Goal: Transaction & Acquisition: Purchase product/service

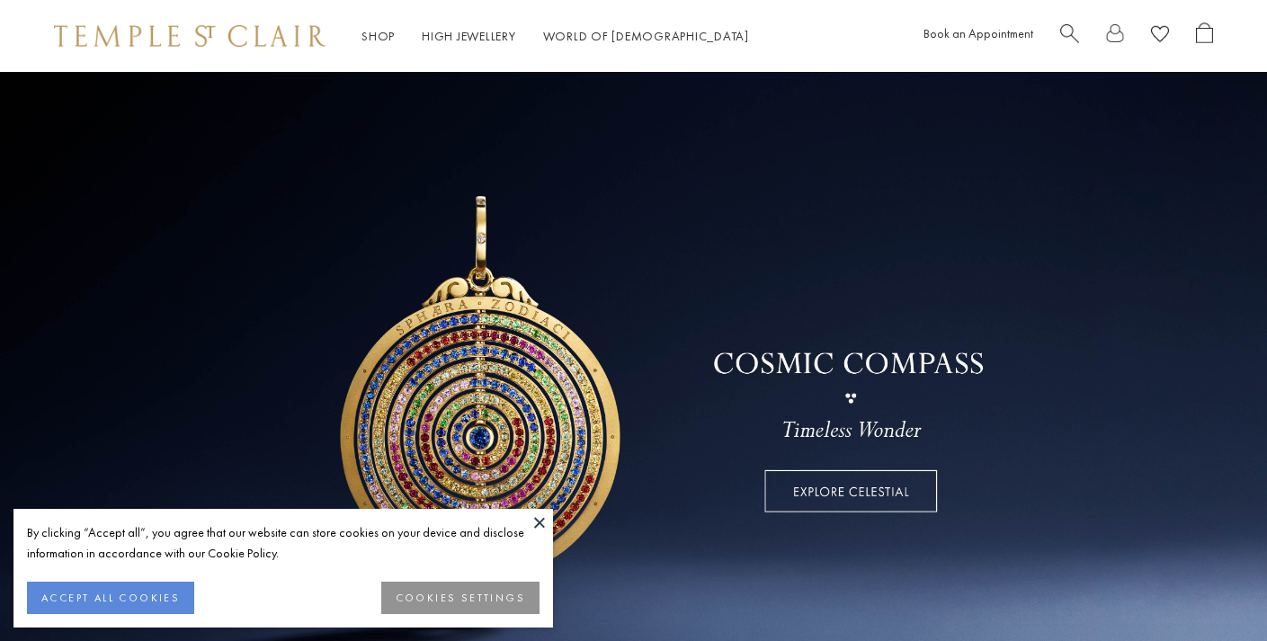
click at [540, 516] on button at bounding box center [539, 522] width 27 height 27
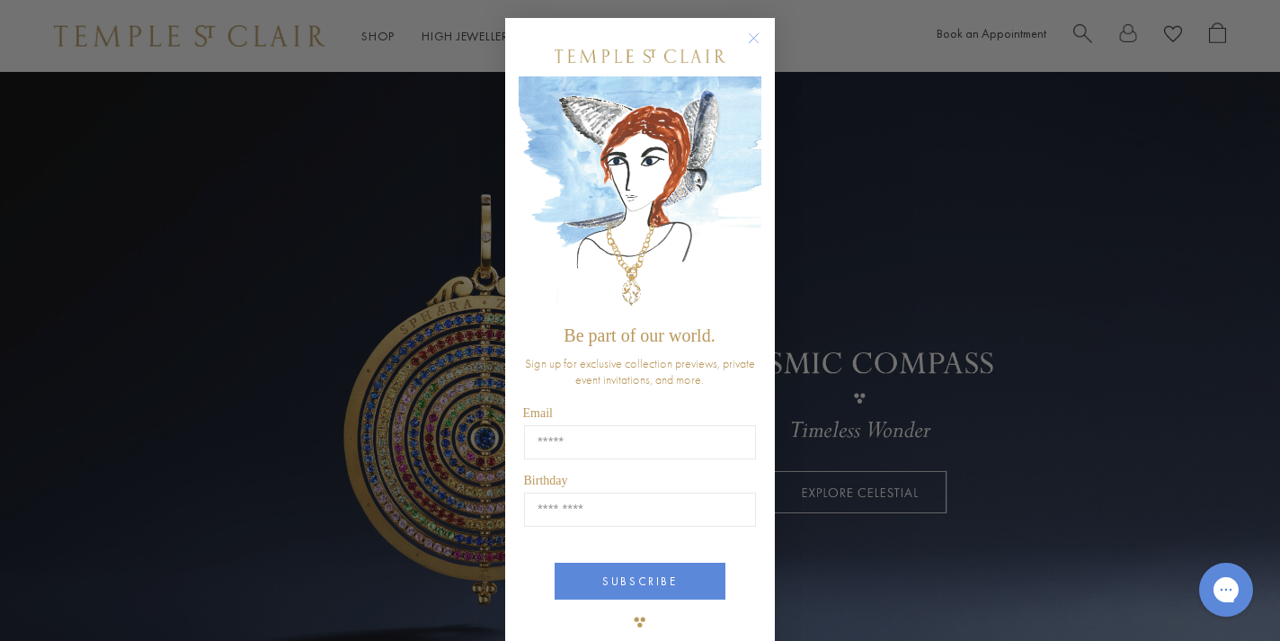
click at [152, 165] on div "Close dialog Be part of our world. Sign up for exclusive collection previews, p…" at bounding box center [640, 320] width 1280 height 641
click at [744, 31] on circle "Close dialog" at bounding box center [755, 39] width 22 height 22
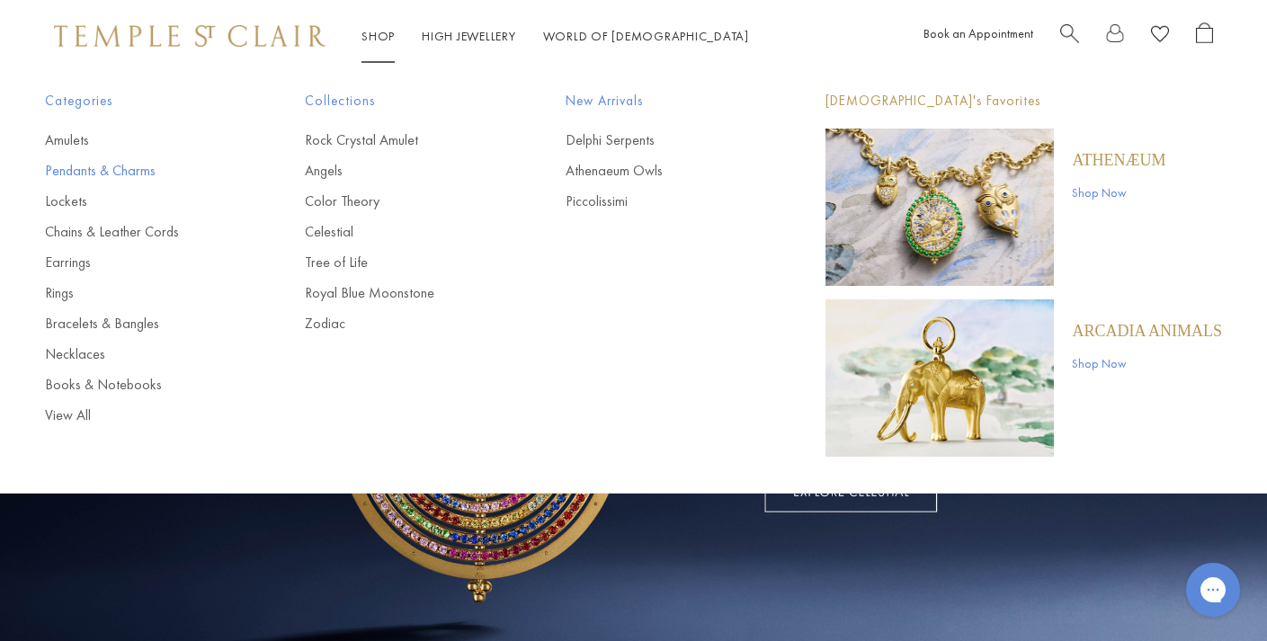
click at [124, 168] on link "Pendants & Charms" at bounding box center [139, 171] width 188 height 20
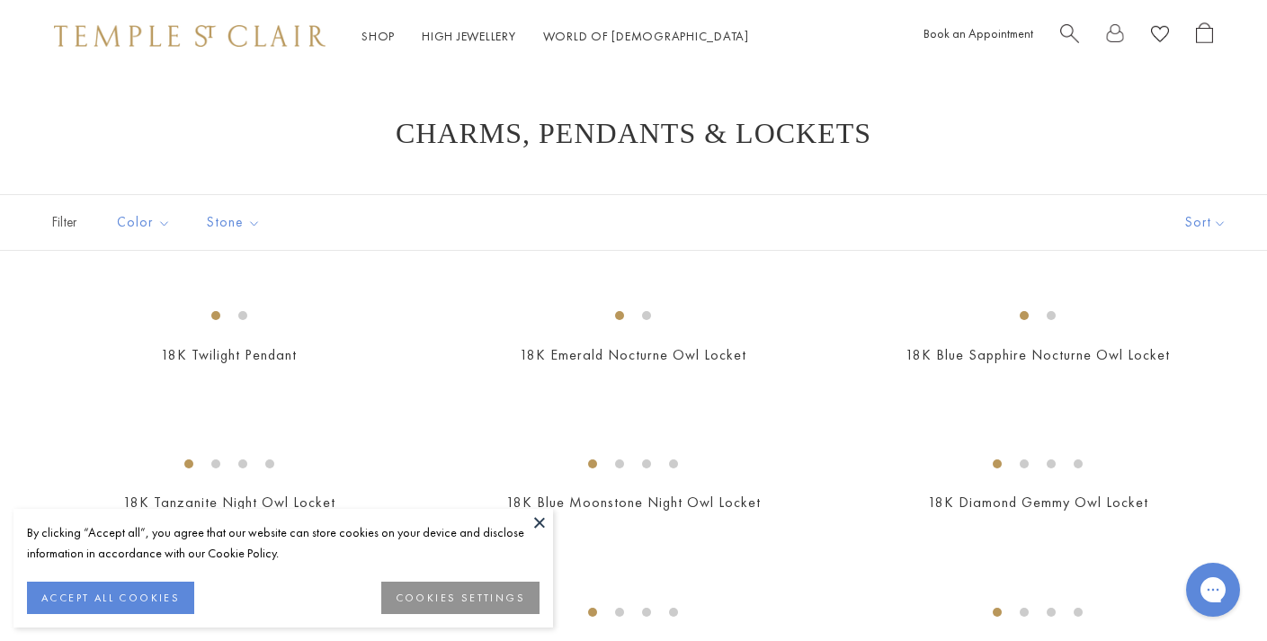
click at [156, 596] on button "ACCEPT ALL COOKIES" at bounding box center [110, 598] width 167 height 32
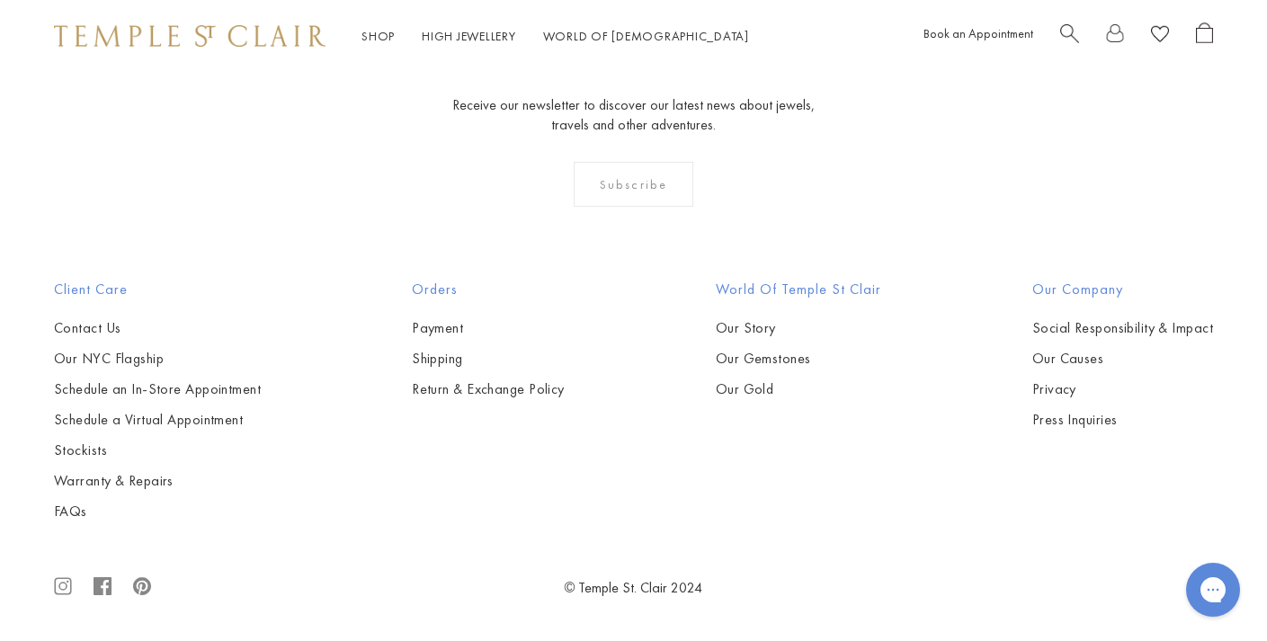
scroll to position [7010, 0]
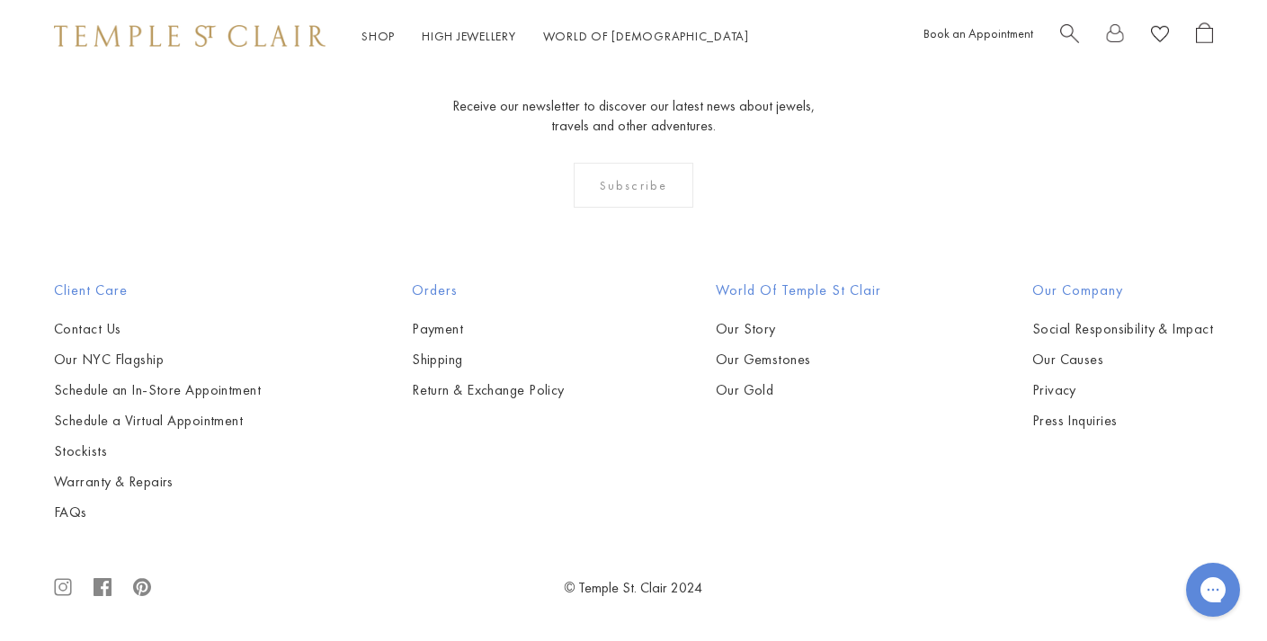
click at [0, 0] on img at bounding box center [0, 0] width 0 height 0
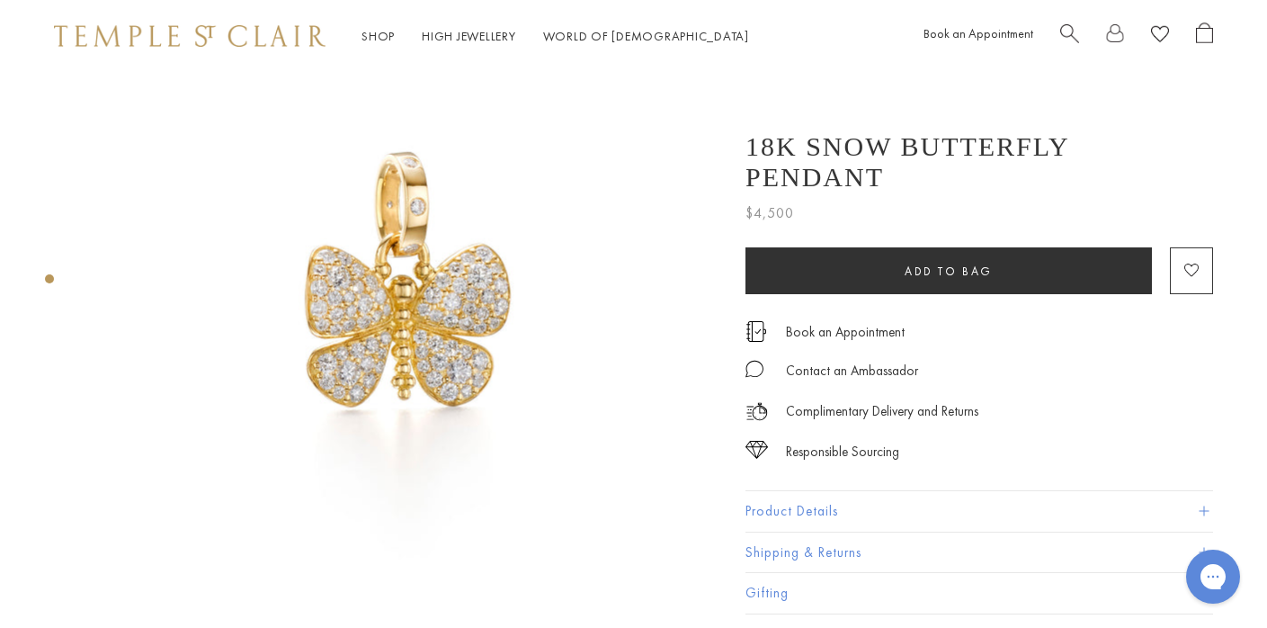
scroll to position [85, 0]
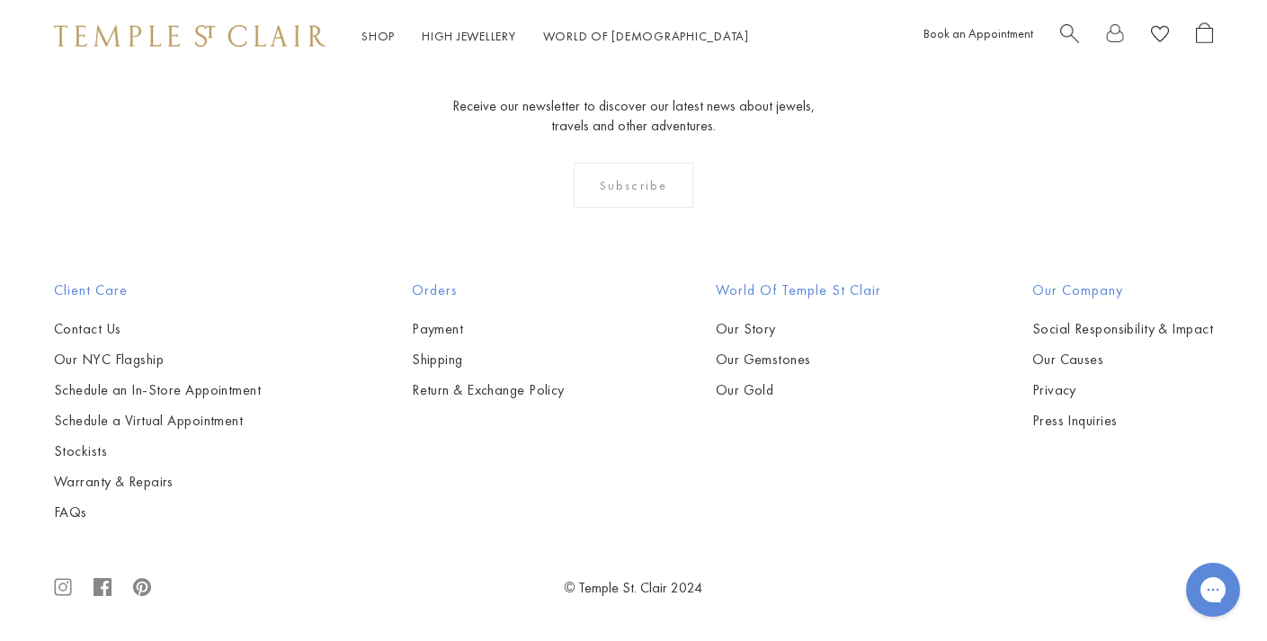
scroll to position [1102, 0]
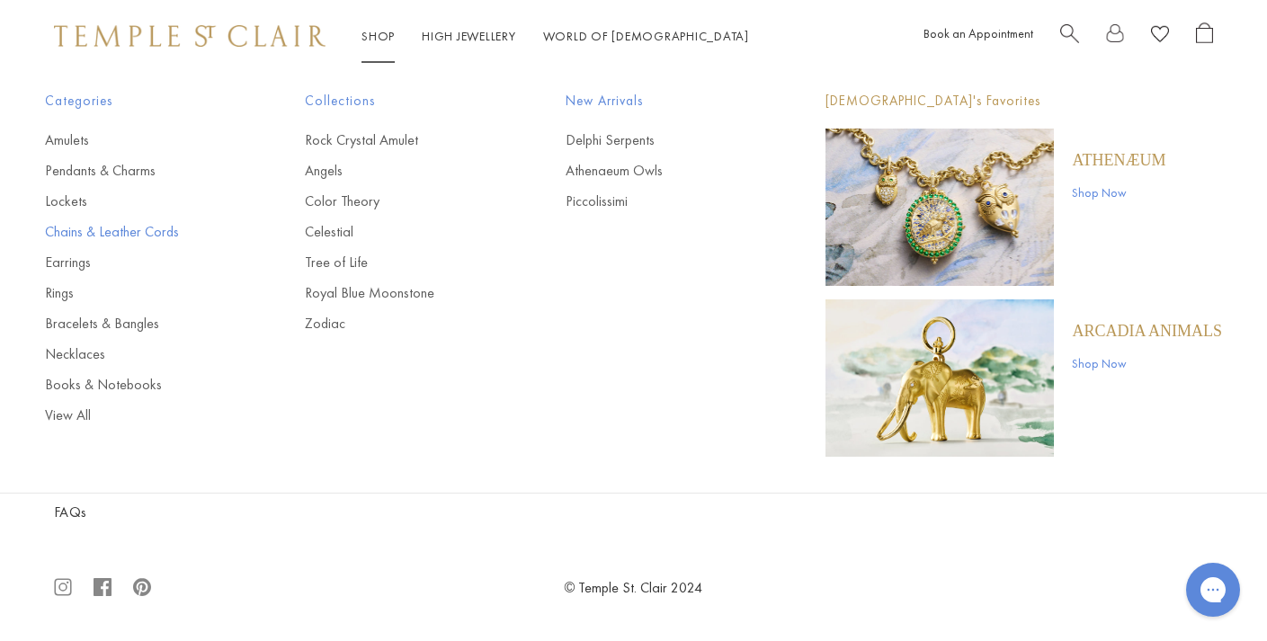
click at [165, 228] on link "Chains & Leather Cords" at bounding box center [139, 232] width 188 height 20
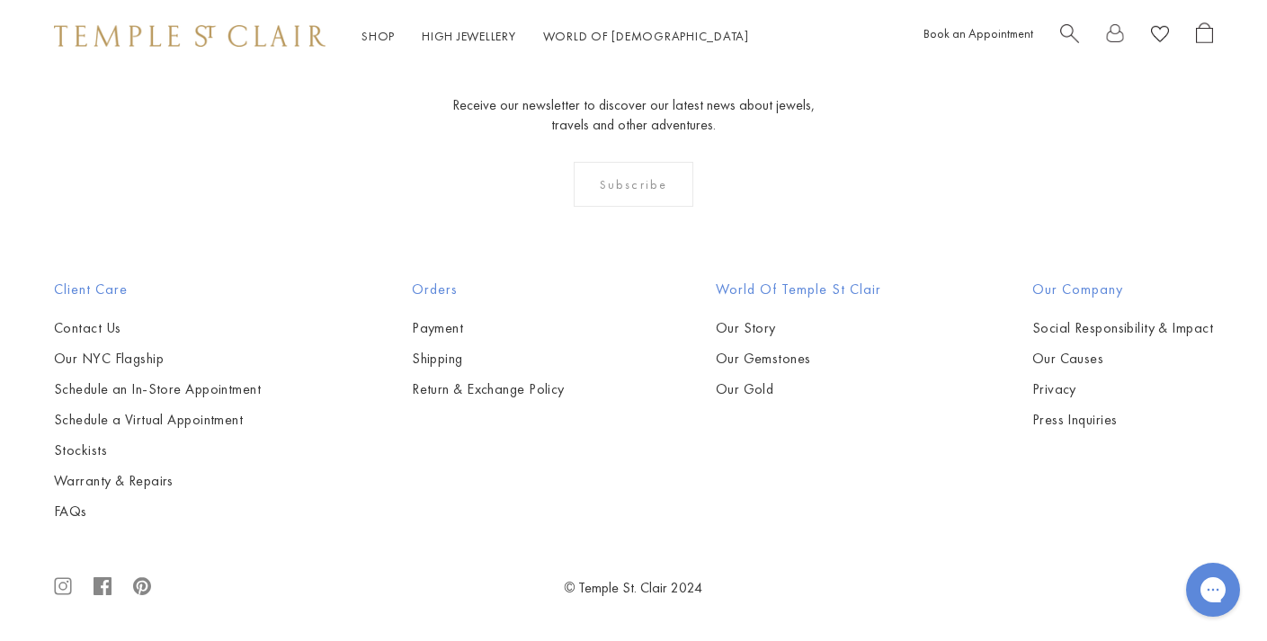
scroll to position [2636, 0]
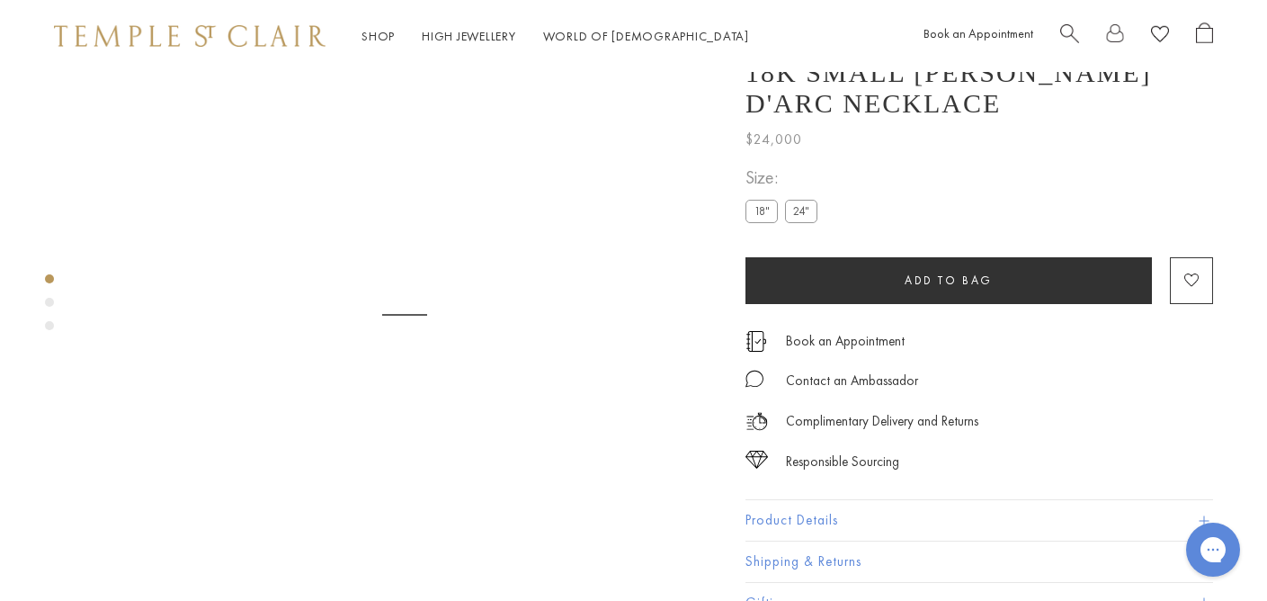
click at [807, 201] on label "24"" at bounding box center [801, 212] width 32 height 22
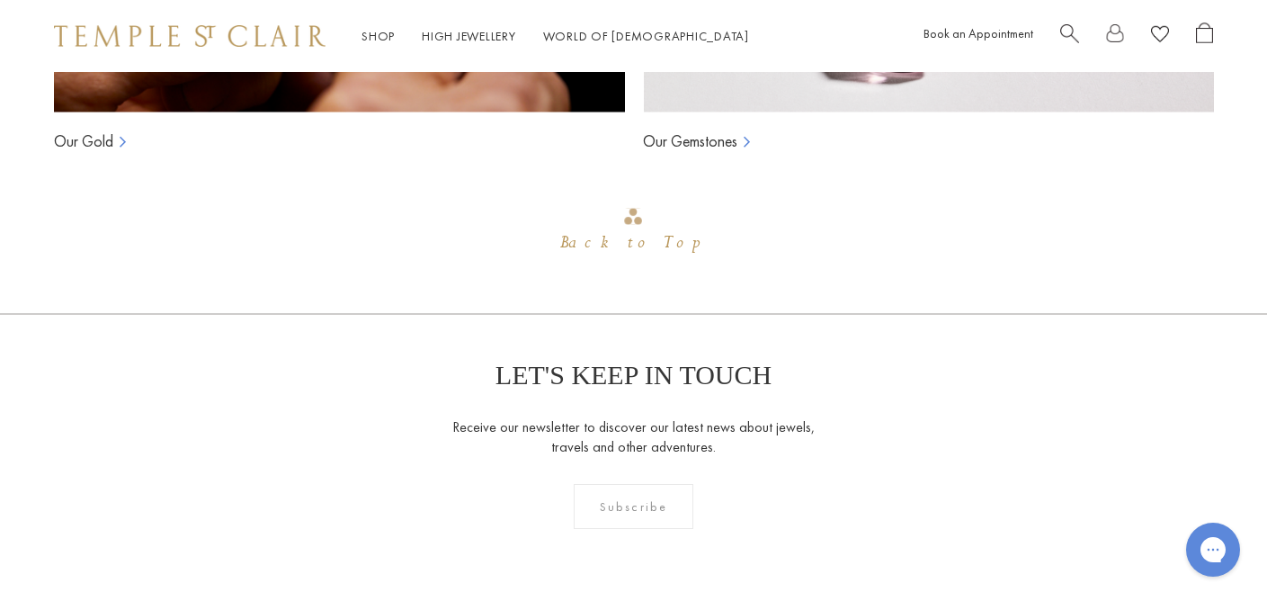
scroll to position [1361, 0]
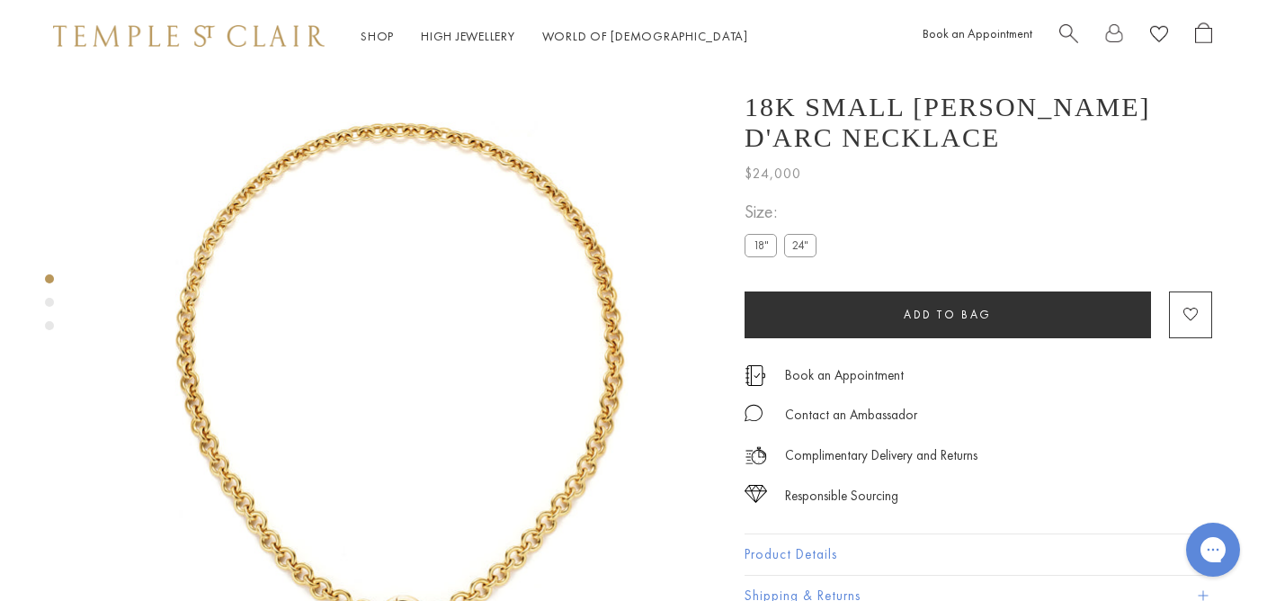
scroll to position [0, 1]
